Goal: Check status: Check status

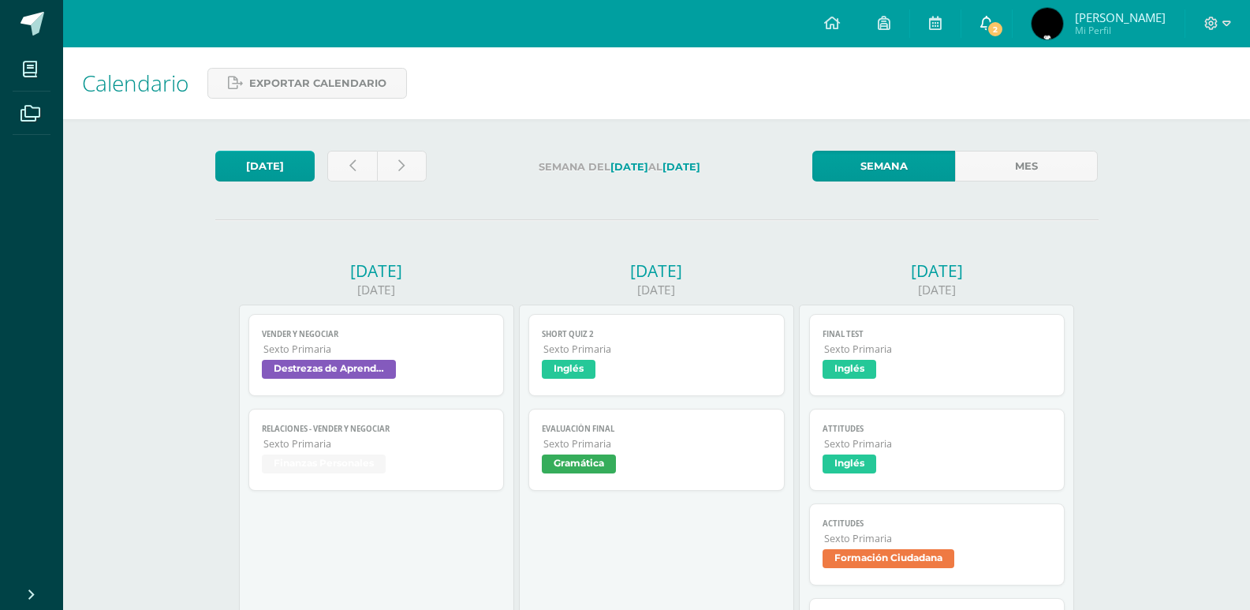
click at [1012, 28] on link "2" at bounding box center [987, 23] width 50 height 47
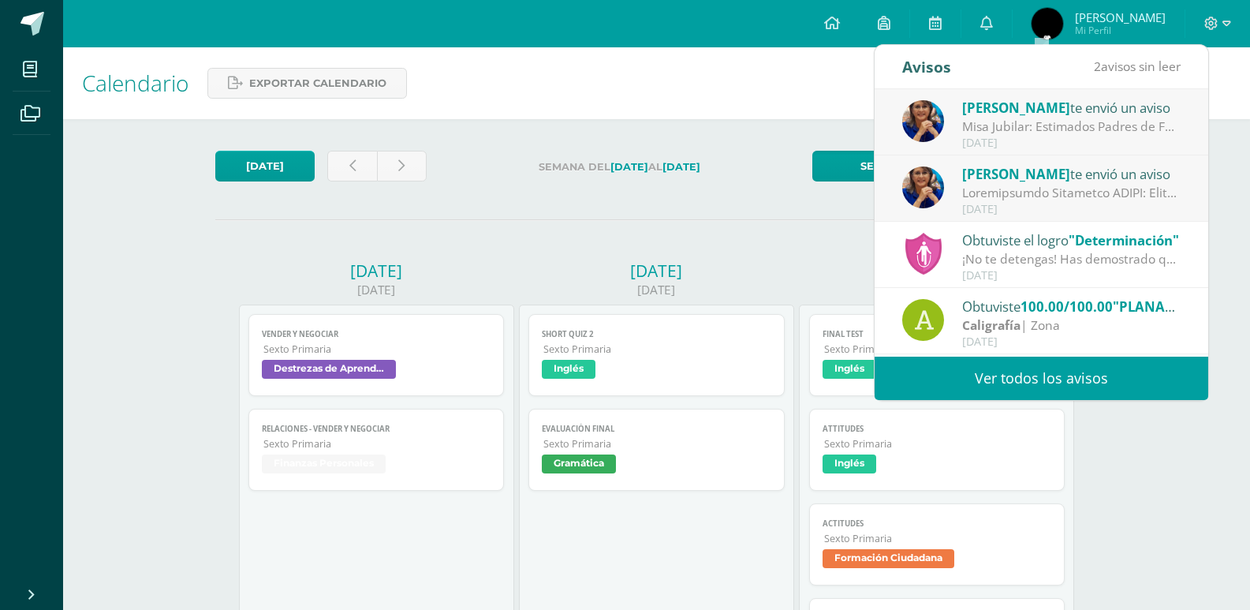
click at [1083, 135] on div "Misa Jubilar: Estimados Padres de Familia de Cuarto Primaria hasta Quinto Bachi…" at bounding box center [1071, 127] width 219 height 18
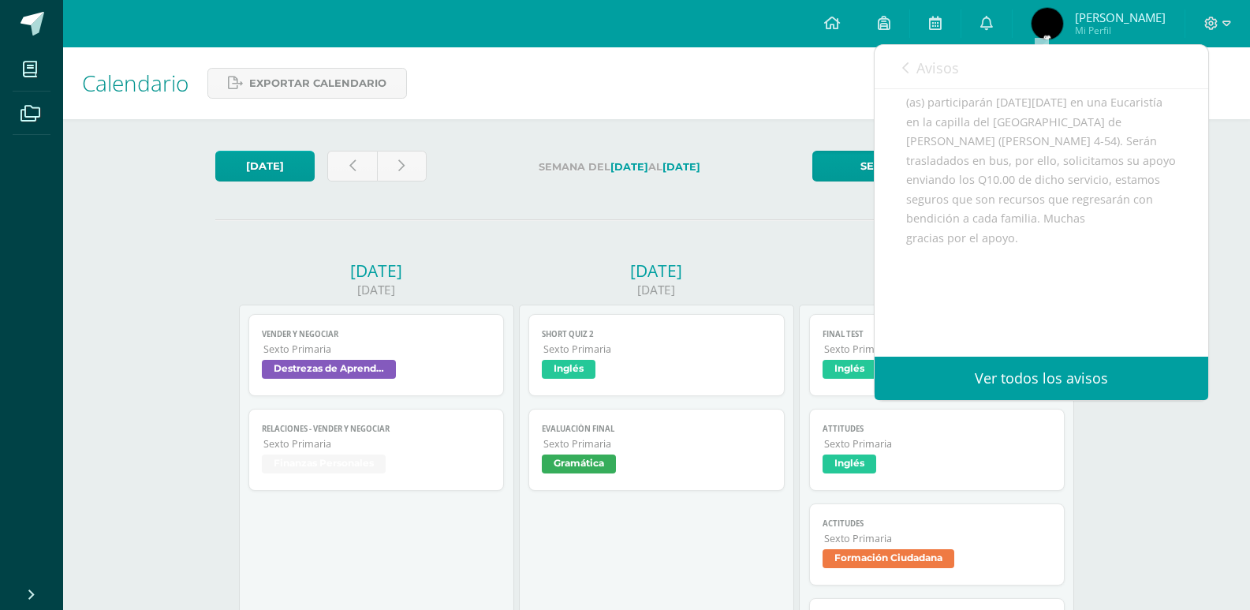
scroll to position [291, 0]
click at [922, 143] on div "Estimados Padres de Familia de Cuarto Primaria hasta Quinto Bachillerato: Bendi…" at bounding box center [1041, 152] width 271 height 425
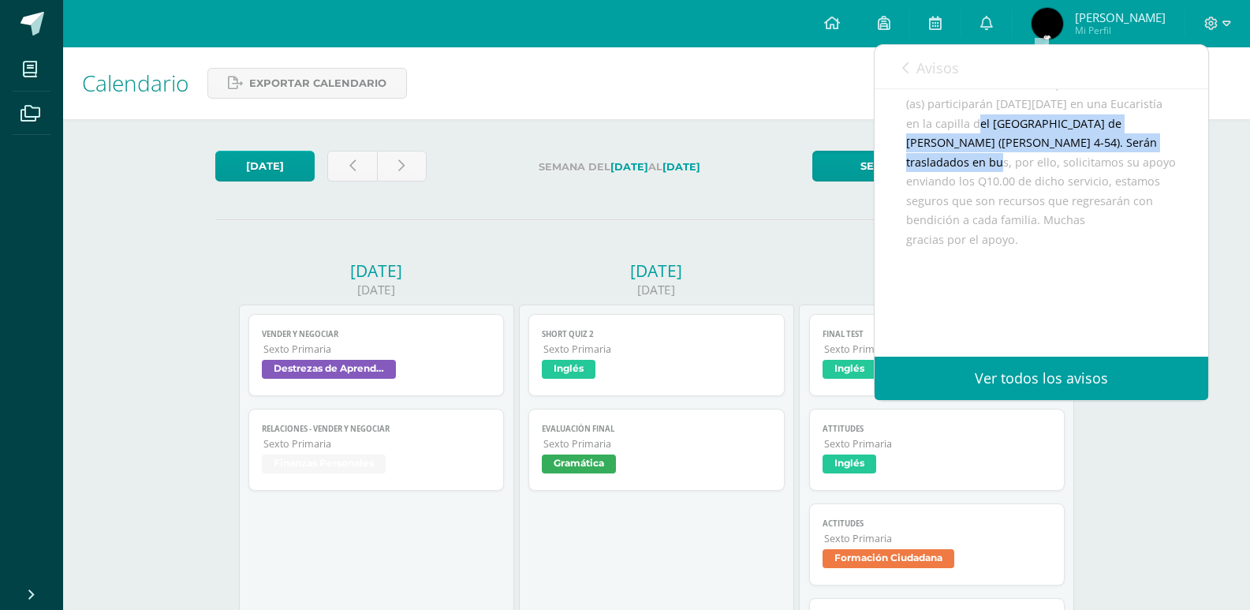
drag, startPoint x: 917, startPoint y: 143, endPoint x: 1144, endPoint y: 163, distance: 228.1
click at [1144, 163] on div "Estimados Padres de Familia de Cuarto Primaria hasta Quinto Bachillerato: Bendi…" at bounding box center [1041, 152] width 271 height 425
copy div "capilla del Santuario Arquidiocesano de Adoración Perpetua (Calzada Roosevelt 4…"
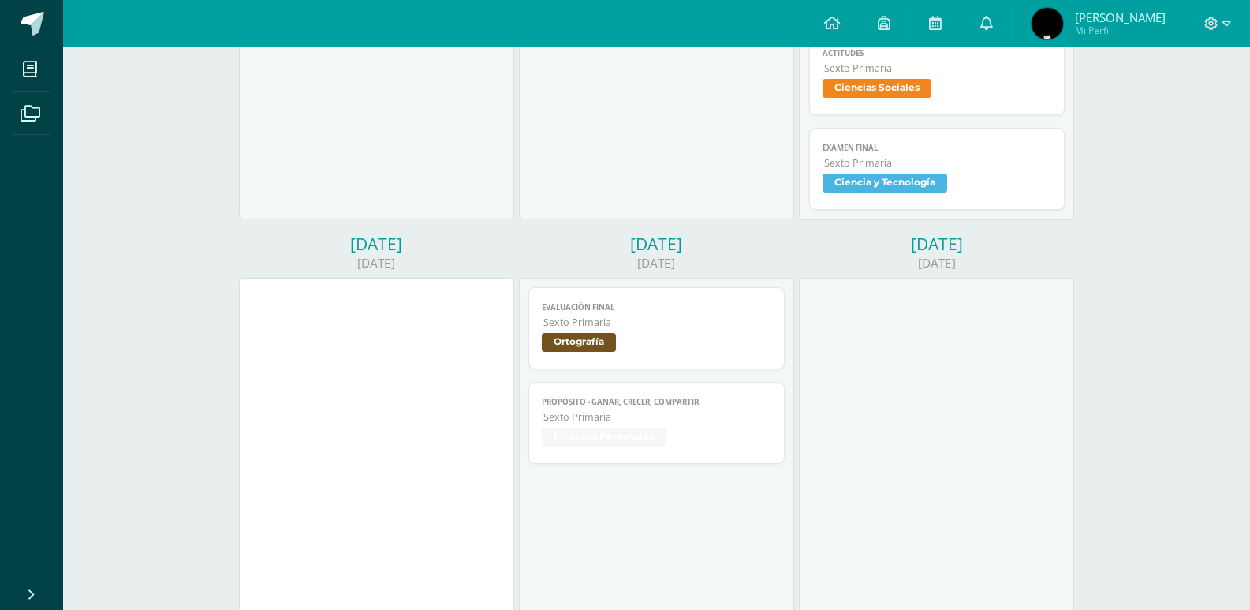
scroll to position [596, 0]
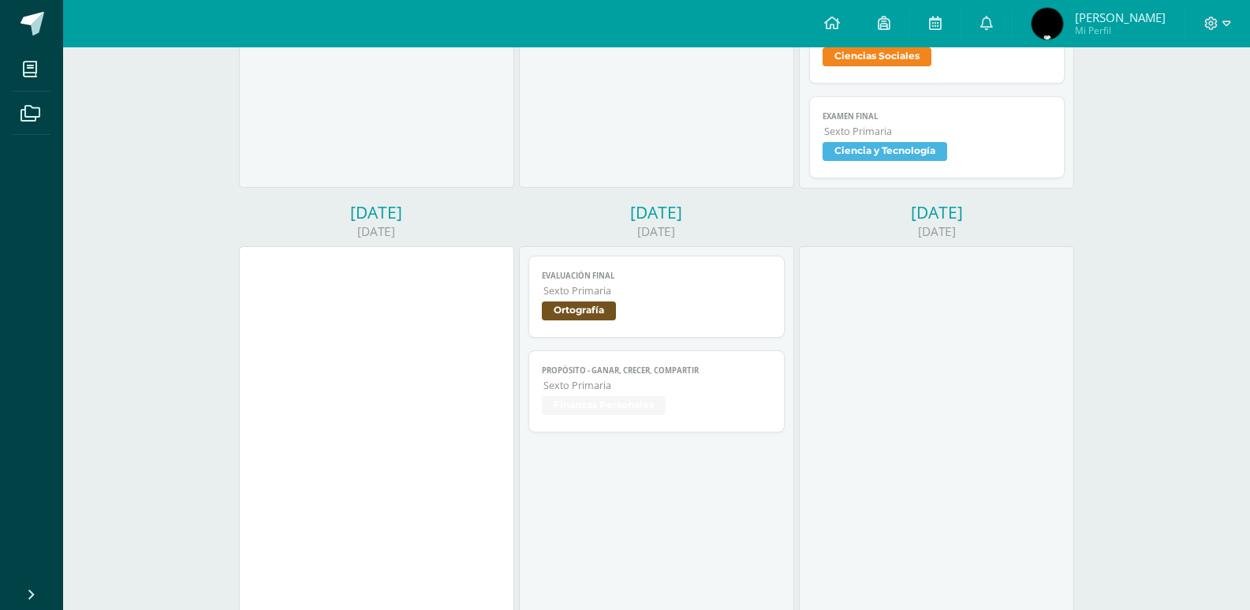
click at [564, 313] on span "Ortografía" at bounding box center [579, 310] width 74 height 19
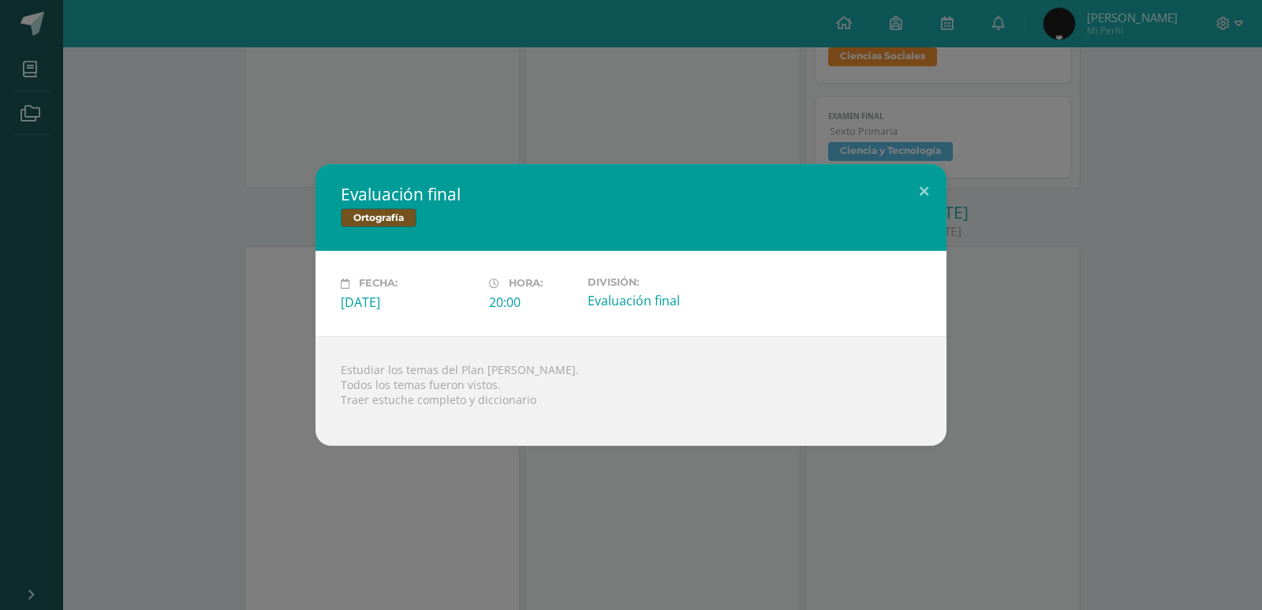
click at [682, 155] on div "Evaluación final Ortografía Fecha: Viernes 10 de Octubre Hora: 20:00 División: …" at bounding box center [631, 305] width 1262 height 610
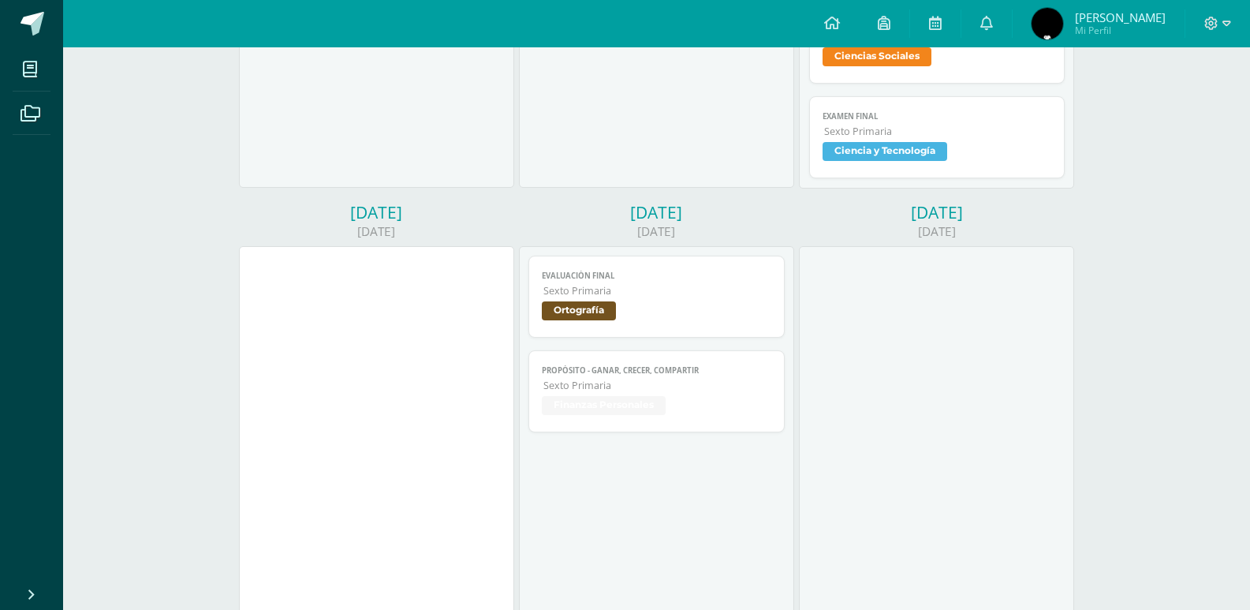
click at [1141, 21] on span "[PERSON_NAME]" at bounding box center [1120, 17] width 91 height 16
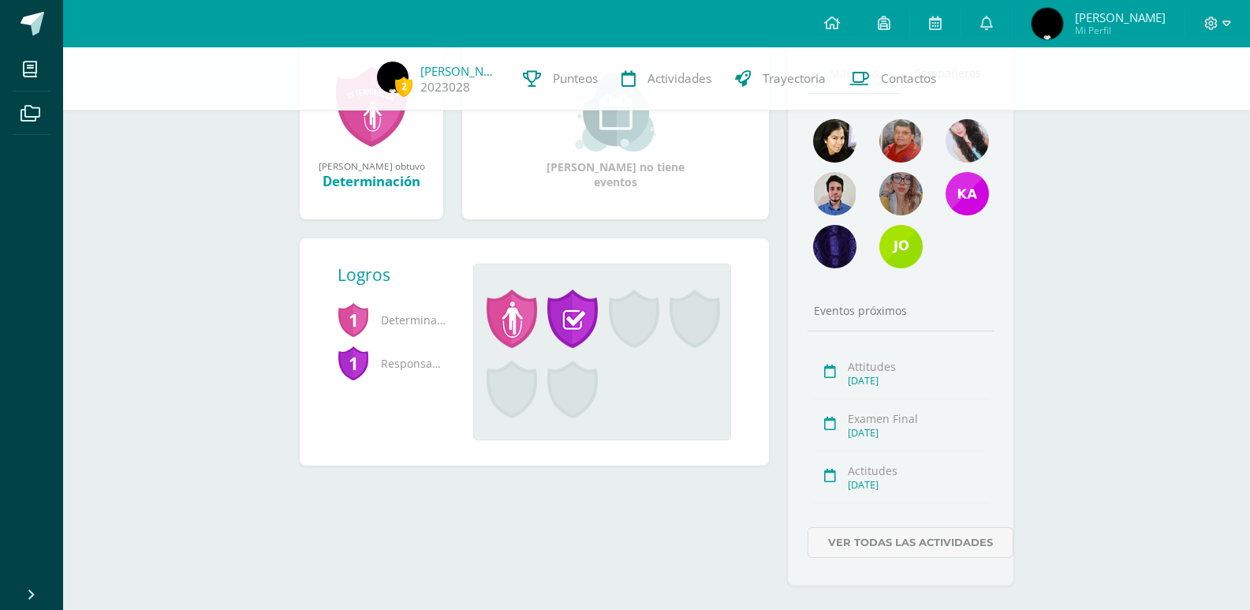
scroll to position [252, 0]
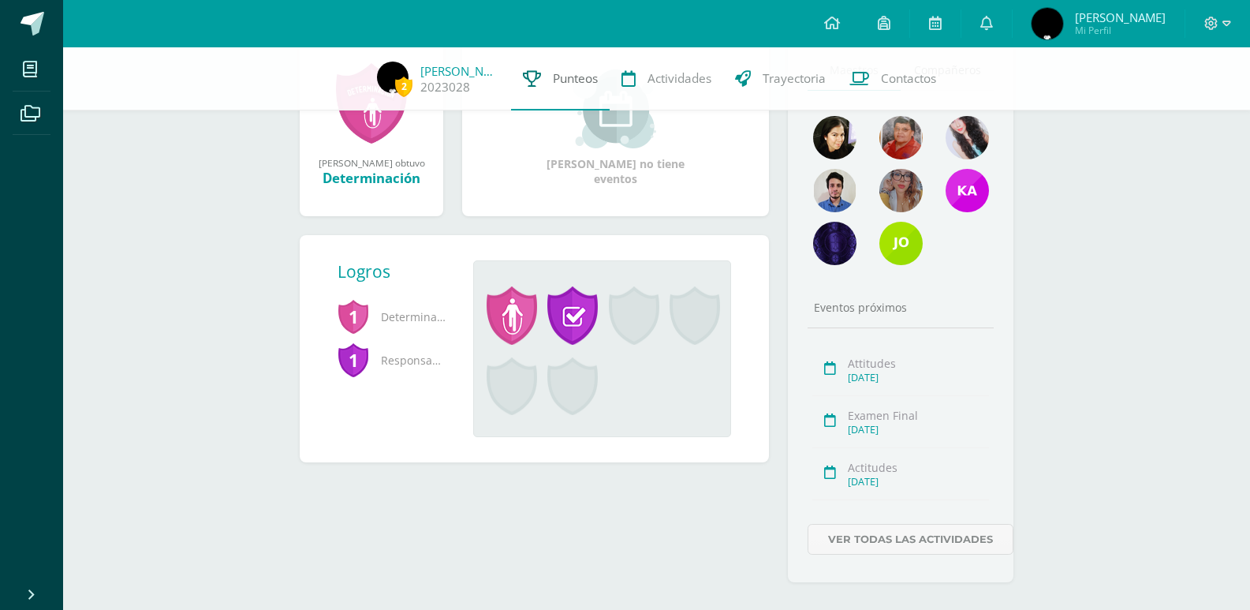
click at [546, 66] on link "Punteos" at bounding box center [560, 78] width 99 height 63
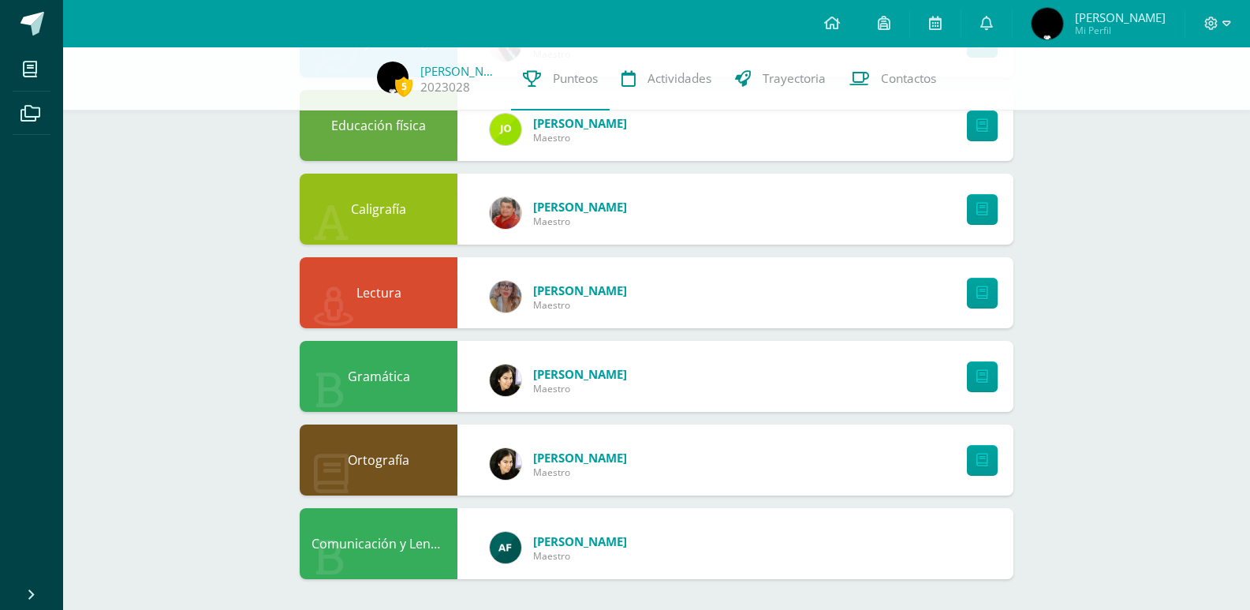
scroll to position [995, 0]
click at [989, 455] on link at bounding box center [982, 459] width 31 height 31
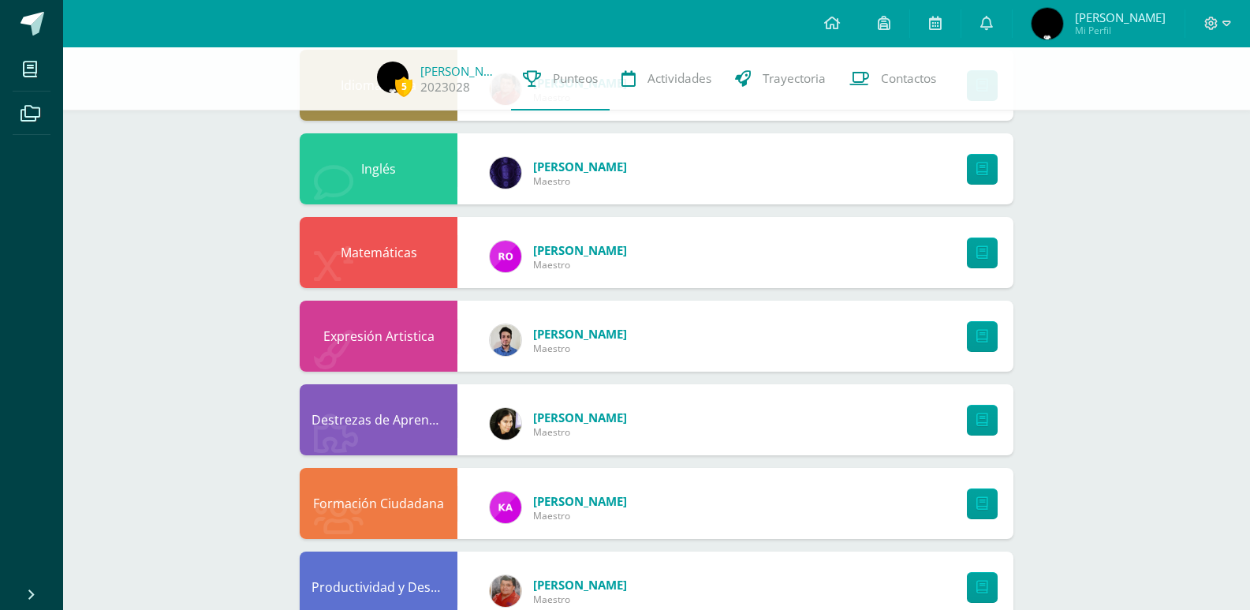
scroll to position [174, 0]
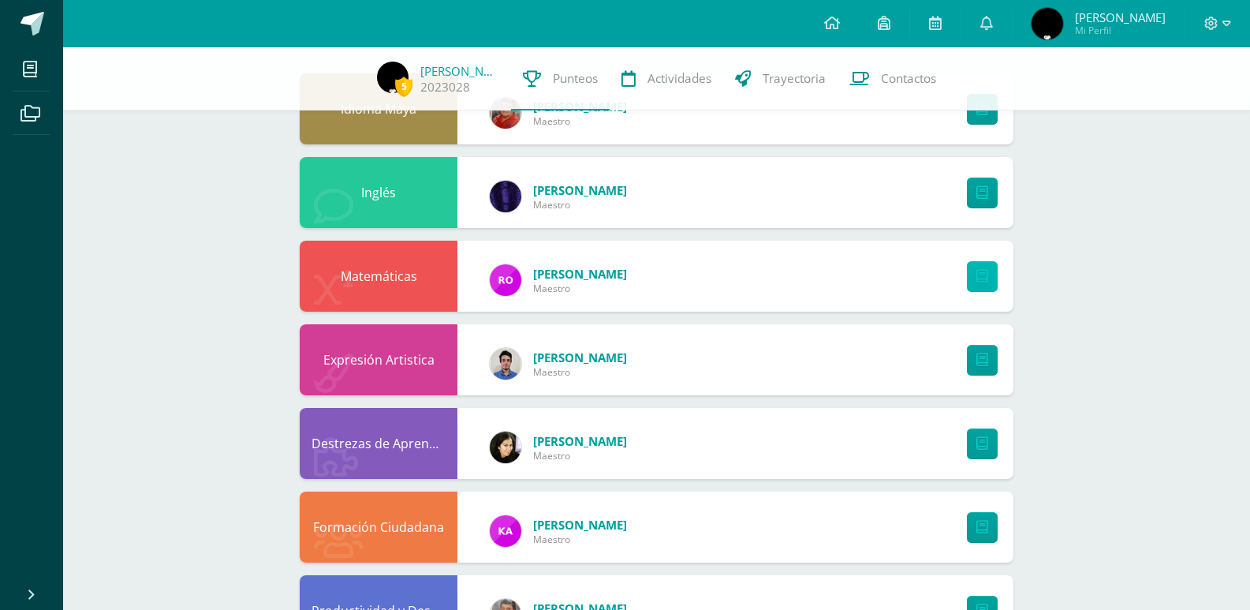
click at [986, 267] on link at bounding box center [982, 276] width 31 height 31
click at [961, 18] on link at bounding box center [935, 23] width 50 height 47
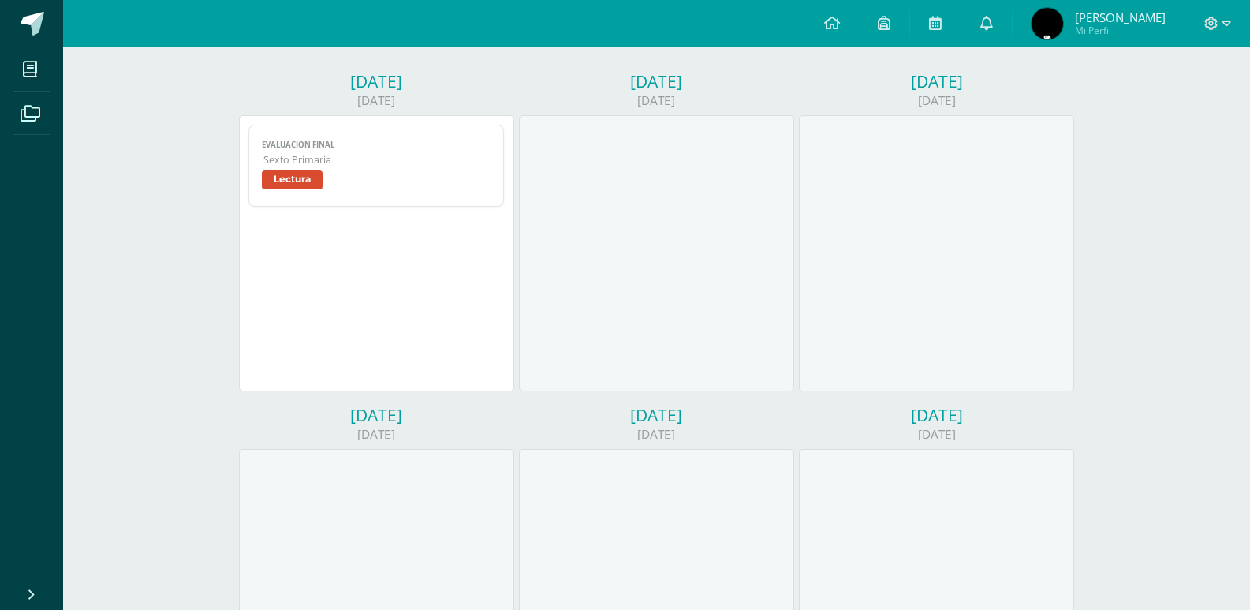
scroll to position [158, 0]
